Goal: Check status

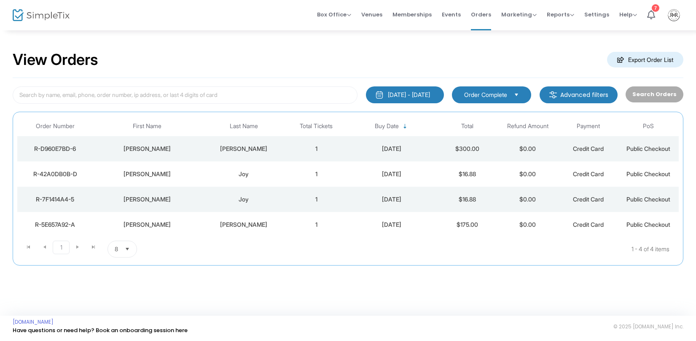
click at [277, 221] on div "[PERSON_NAME]" at bounding box center [244, 224] width 81 height 8
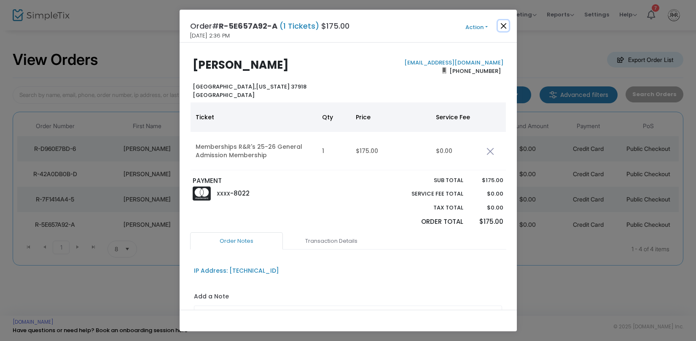
click at [506, 24] on button "Close" at bounding box center [503, 25] width 11 height 11
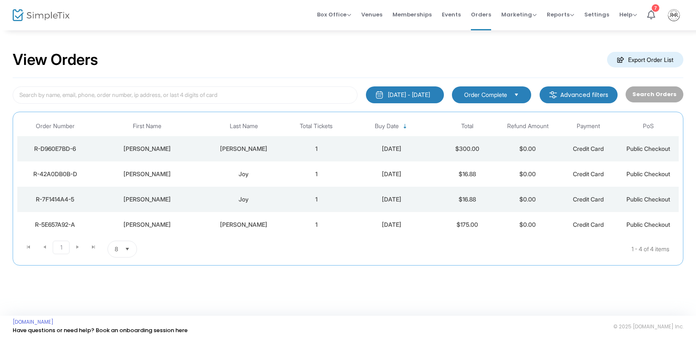
click at [341, 145] on td "1" at bounding box center [316, 148] width 60 height 25
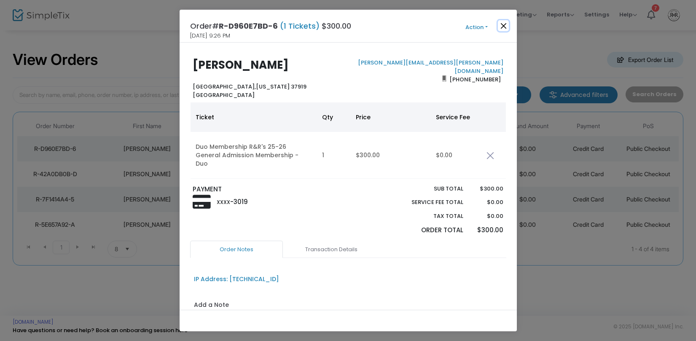
click at [505, 28] on button "Close" at bounding box center [503, 25] width 11 height 11
